Goal: Transaction & Acquisition: Obtain resource

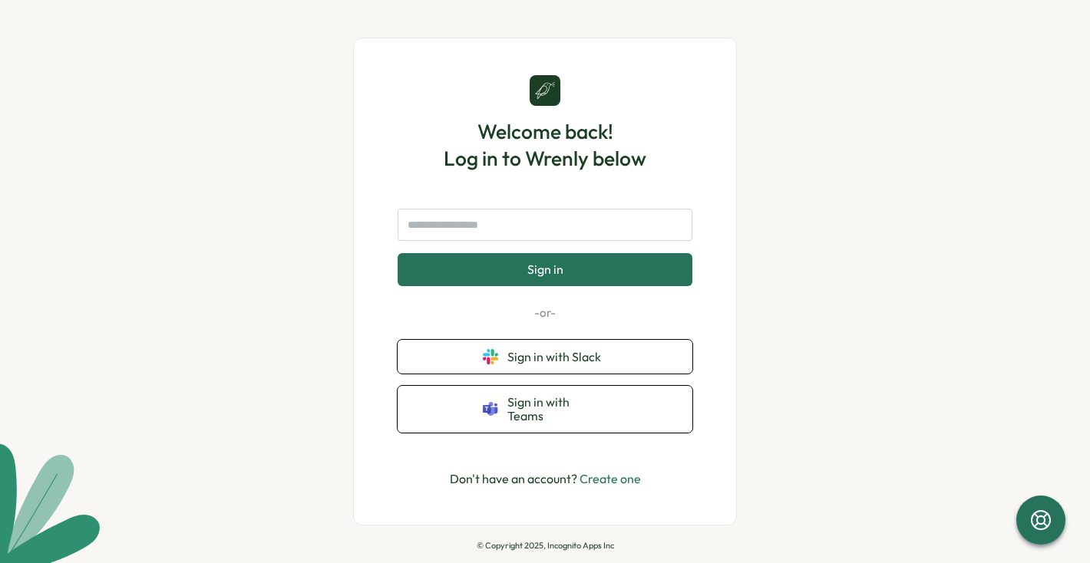
click at [546, 265] on button "Sign in" at bounding box center [544, 269] width 295 height 32
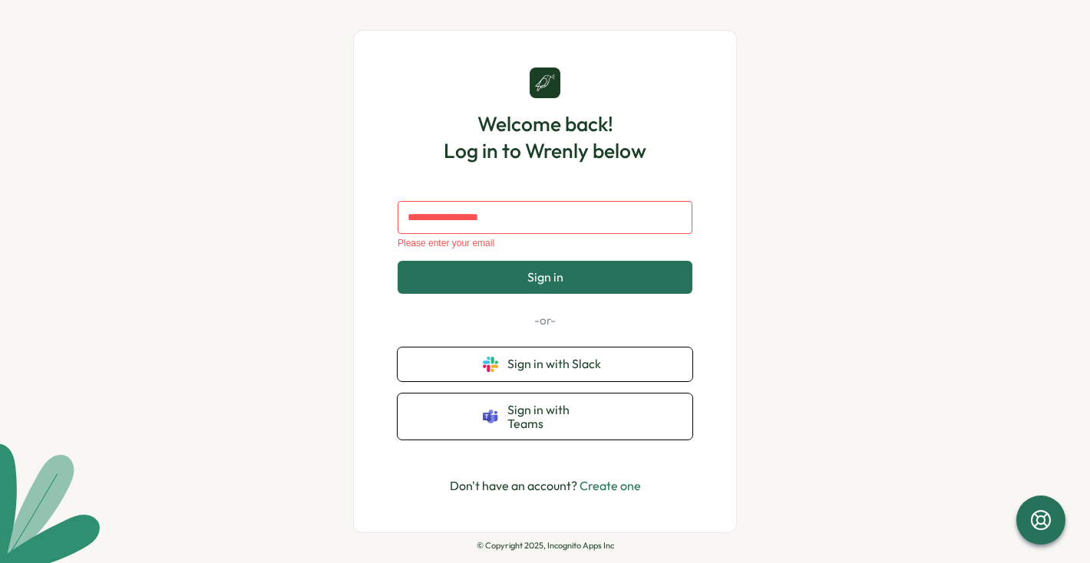
click at [539, 352] on div "Please enter your email Sign in -or- Sign in with Slack Sign in with Teams" at bounding box center [544, 320] width 295 height 239
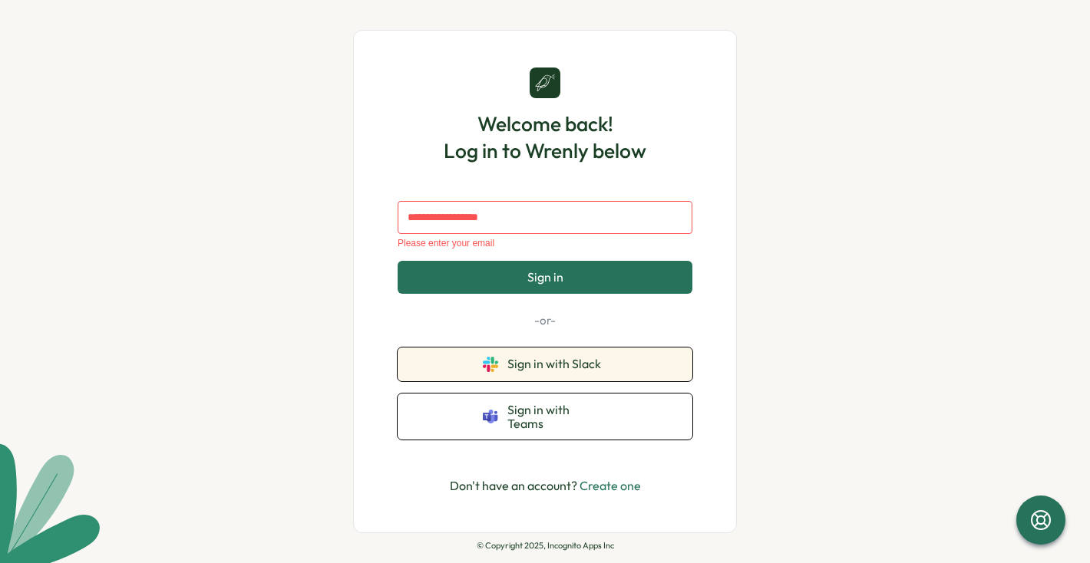
click at [542, 370] on span "Sign in with Slack" at bounding box center [557, 364] width 100 height 14
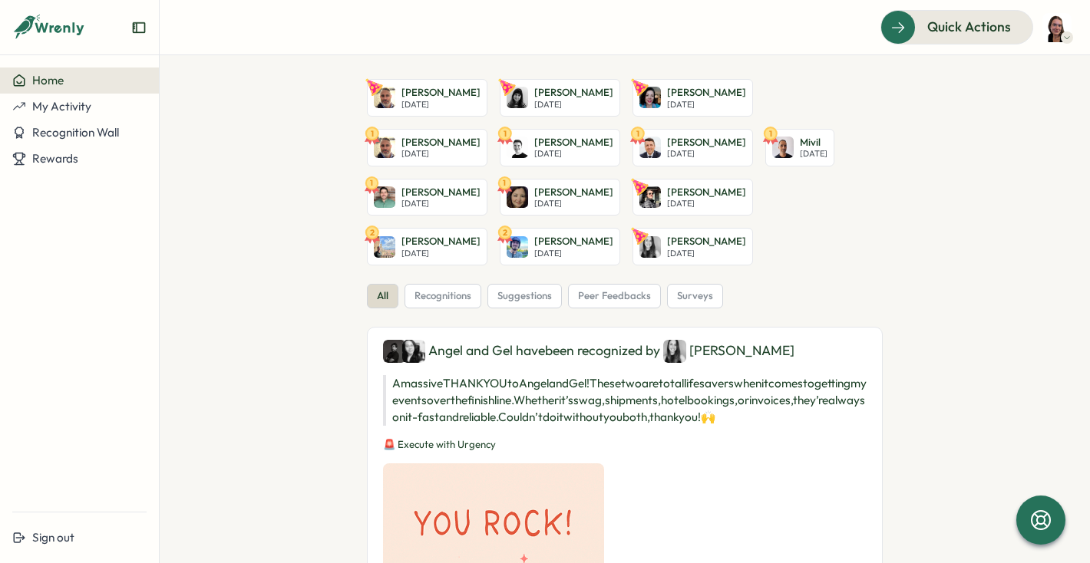
scroll to position [17, 0]
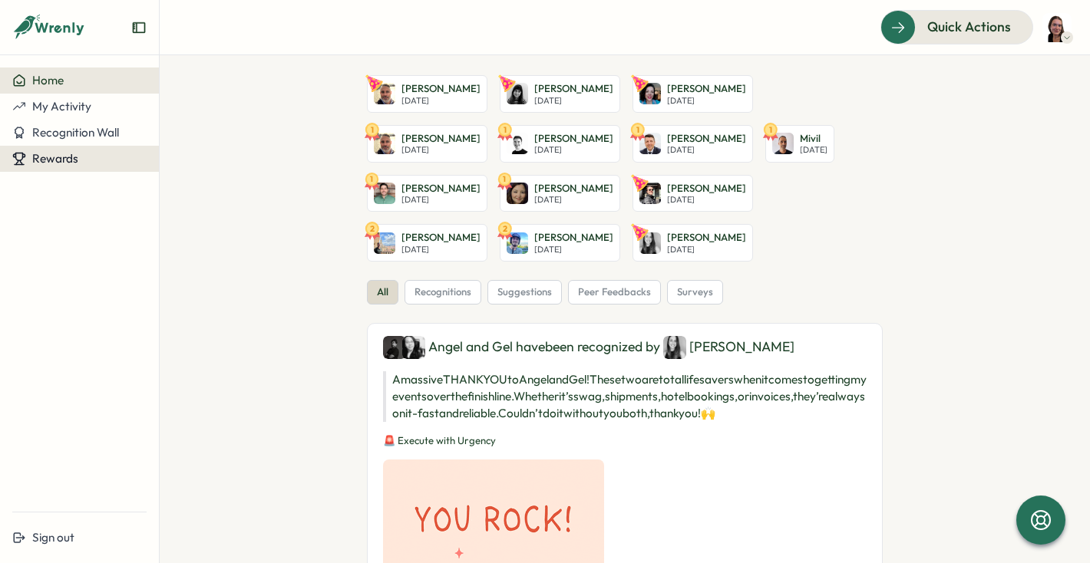
click at [77, 157] on span "Rewards" at bounding box center [55, 158] width 46 height 15
click at [204, 156] on div "Redeem Rewards" at bounding box center [208, 158] width 91 height 17
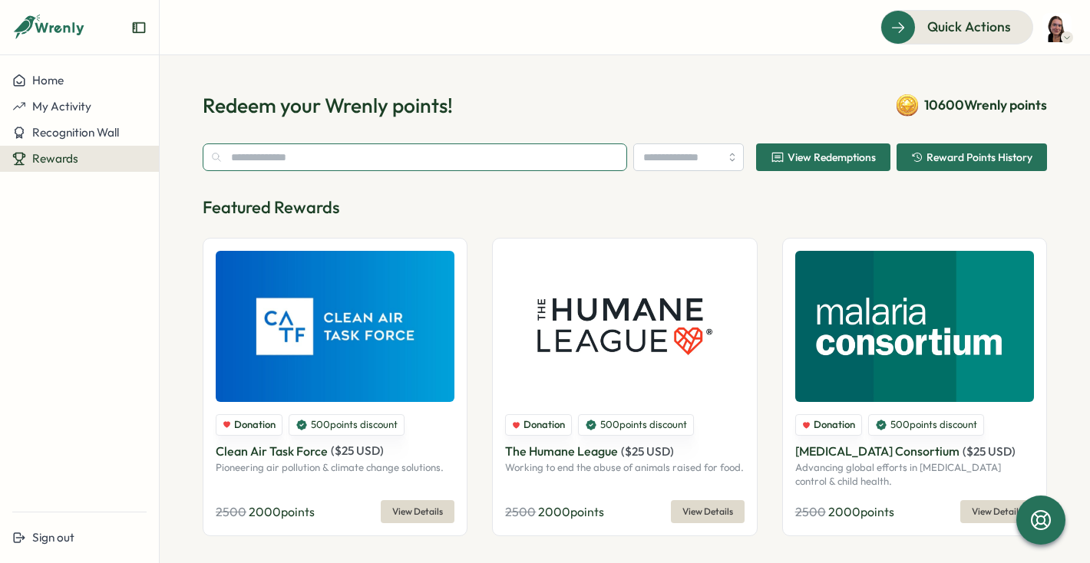
click at [430, 168] on input "text" at bounding box center [415, 157] width 424 height 28
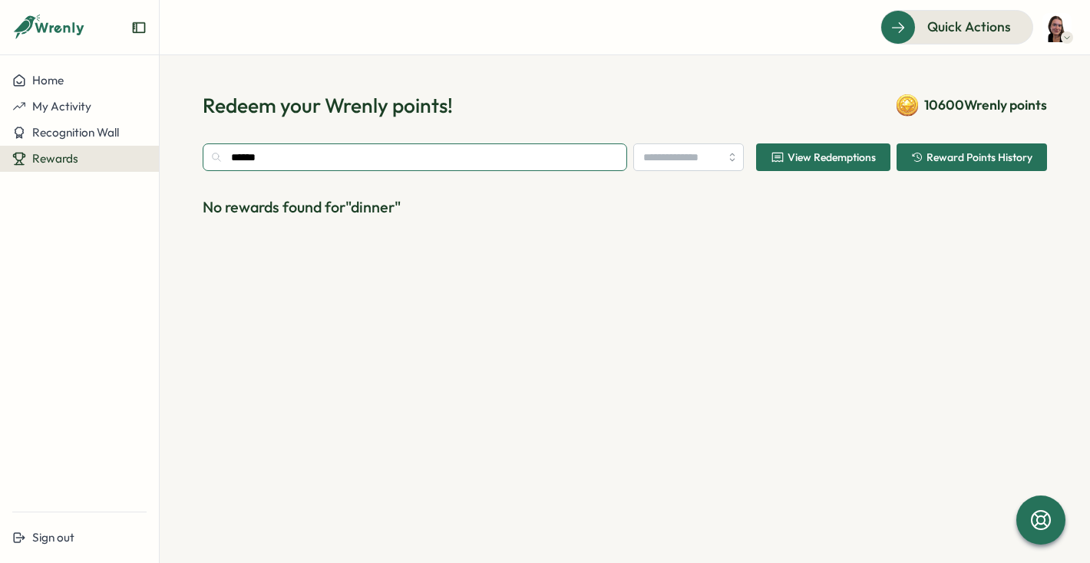
drag, startPoint x: 419, startPoint y: 164, endPoint x: 193, endPoint y: 147, distance: 226.2
click at [192, 147] on section "Redeem your Wrenly points! 10600 Wrenly points ****** View Redemptions Reward P…" at bounding box center [625, 309] width 930 height 508
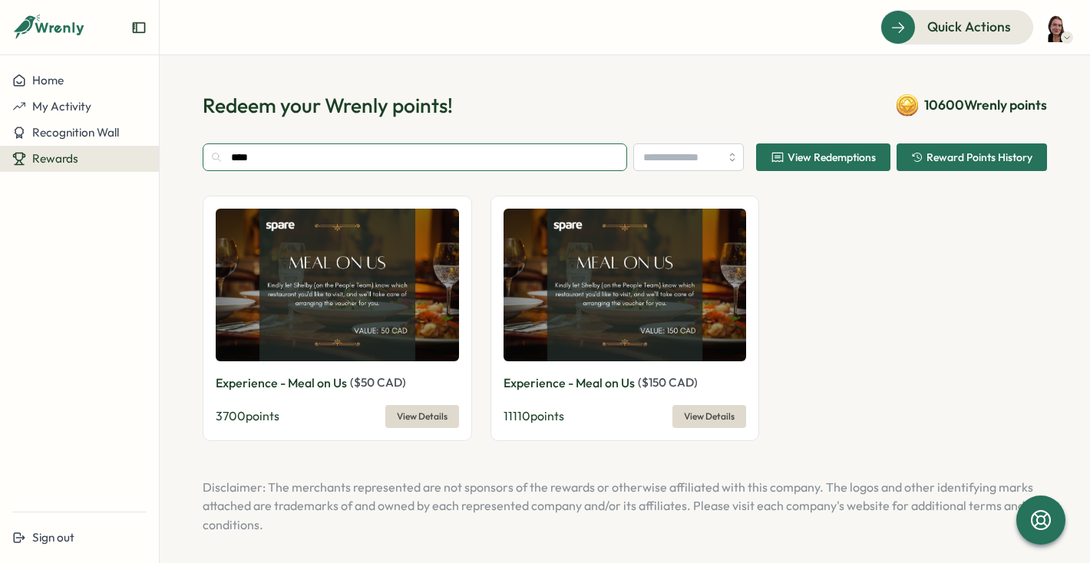
type input "****"
click at [509, 415] on span "11110 points" at bounding box center [533, 415] width 61 height 15
drag, startPoint x: 509, startPoint y: 415, endPoint x: 501, endPoint y: 414, distance: 7.7
click at [503, 414] on span "11110 points" at bounding box center [533, 415] width 61 height 15
click at [561, 411] on div "11110 points View Details" at bounding box center [624, 416] width 243 height 23
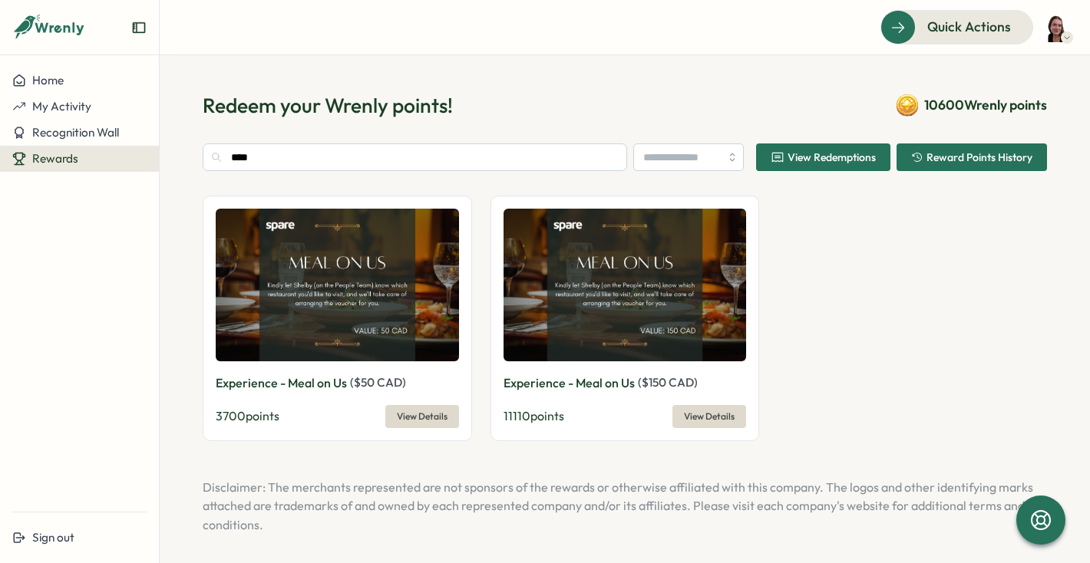
click at [611, 309] on img at bounding box center [624, 285] width 243 height 153
click at [612, 398] on div "Experience - Meal on Us ( $ 150 CAD ) 11110 points View Details" at bounding box center [624, 401] width 243 height 54
click at [605, 378] on p "Experience - Meal on Us" at bounding box center [568, 383] width 131 height 19
click at [531, 411] on span "11110 points" at bounding box center [533, 415] width 61 height 15
click at [717, 413] on span "View Details" at bounding box center [709, 416] width 51 height 21
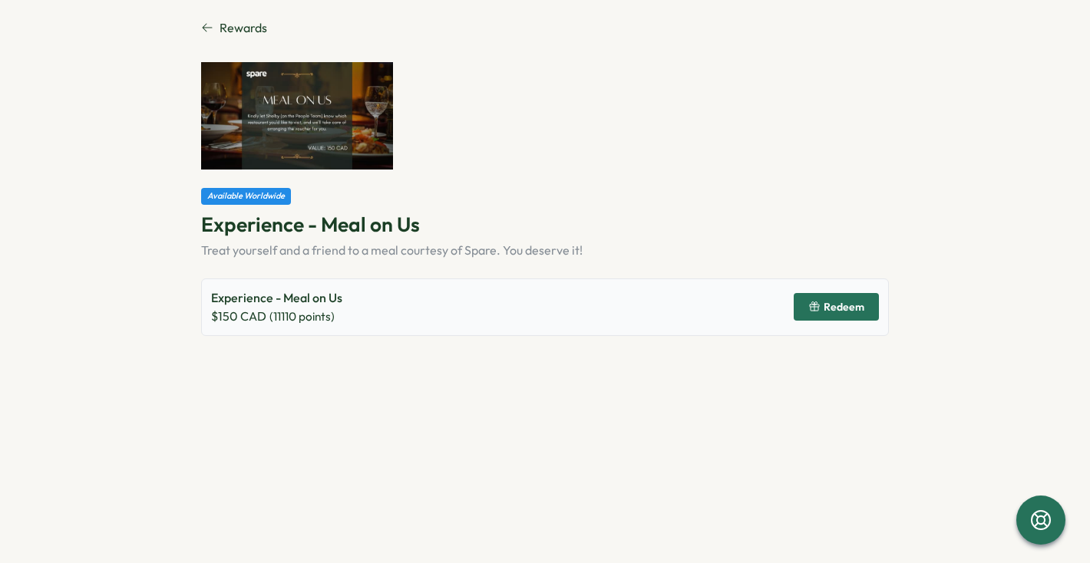
click at [821, 298] on span "Redeem" at bounding box center [836, 307] width 56 height 26
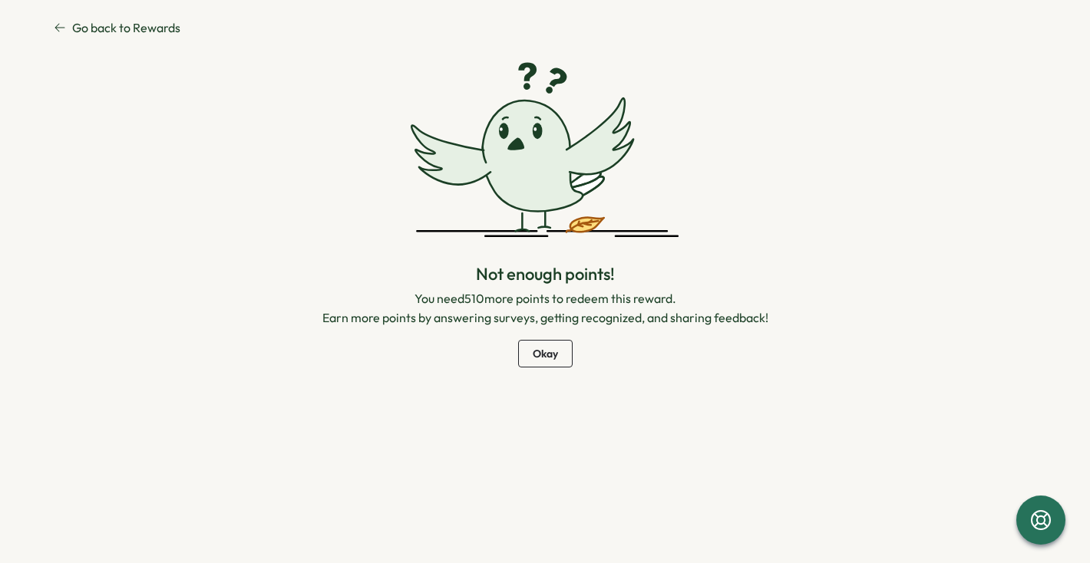
click at [55, 27] on icon at bounding box center [60, 28] width 10 height 8
